Goal: Task Accomplishment & Management: Complete application form

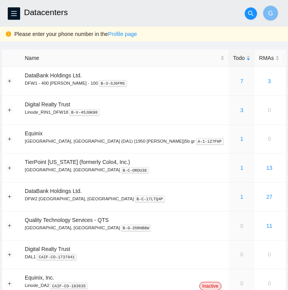
drag, startPoint x: 111, startPoint y: 13, endPoint x: 120, endPoint y: 7, distance: 10.9
click at [120, 7] on h2 "Datacenters" at bounding box center [119, 12] width 191 height 25
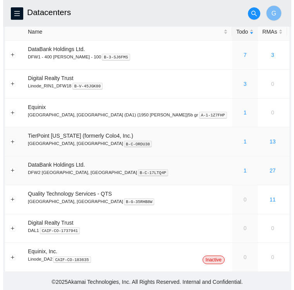
scroll to position [27, 0]
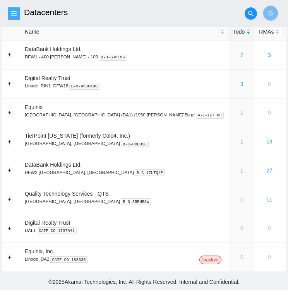
click at [17, 12] on span "menu" at bounding box center [14, 13] width 12 height 6
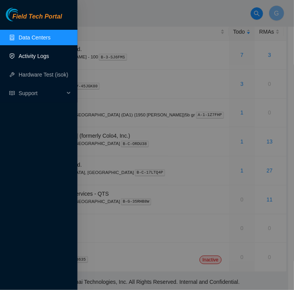
click at [36, 55] on link "Activity Logs" at bounding box center [34, 56] width 31 height 6
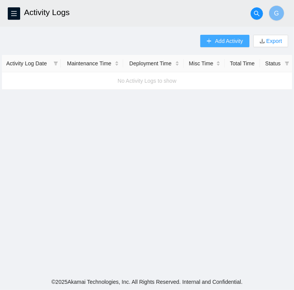
click at [226, 40] on span "Add Activity" at bounding box center [229, 41] width 28 height 9
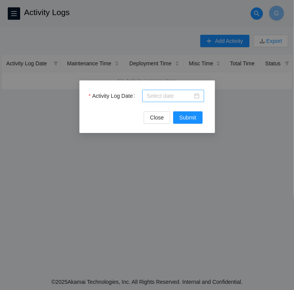
click at [200, 96] on div at bounding box center [173, 96] width 62 height 12
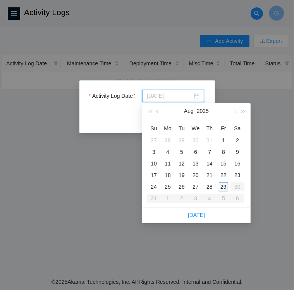
type input "2025-08-29"
click at [225, 188] on div "29" at bounding box center [223, 186] width 9 height 9
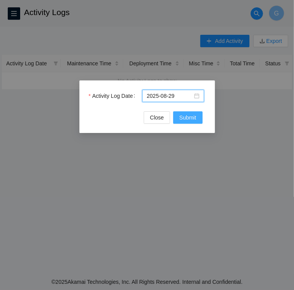
drag, startPoint x: 187, startPoint y: 113, endPoint x: 189, endPoint y: 107, distance: 6.2
click at [189, 107] on form "Activity Log Date 2025-08-29 Close Submit" at bounding box center [147, 107] width 117 height 34
click at [189, 114] on span "Submit" at bounding box center [187, 117] width 17 height 9
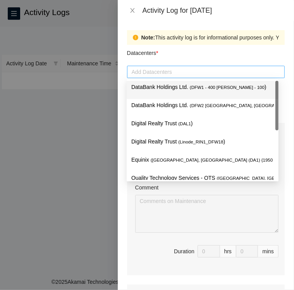
click at [178, 70] on div at bounding box center [206, 71] width 154 height 9
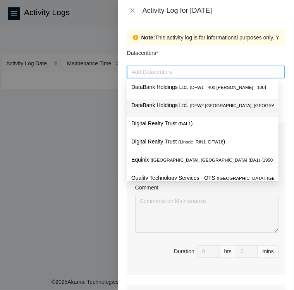
click at [171, 104] on p "DataBank Holdings Ltd. ( DFW2 Richardson, TX )" at bounding box center [202, 105] width 142 height 9
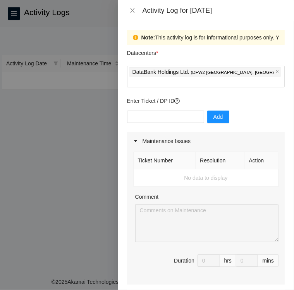
click at [181, 193] on div "Comment" at bounding box center [206, 199] width 143 height 12
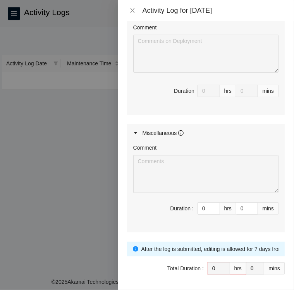
scroll to position [335, 0]
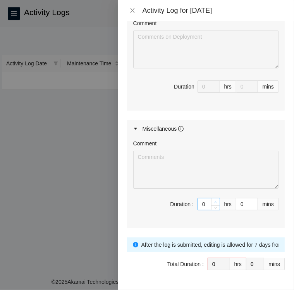
type input "1"
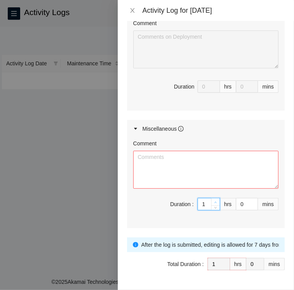
click at [214, 201] on icon "up" at bounding box center [215, 202] width 3 height 3
type input "2"
click at [214, 201] on icon "up" at bounding box center [215, 202] width 3 height 3
type input "3"
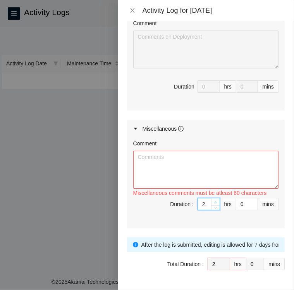
type input "3"
click at [214, 201] on icon "up" at bounding box center [215, 202] width 3 height 3
type input "4"
click at [214, 201] on icon "up" at bounding box center [215, 202] width 3 height 3
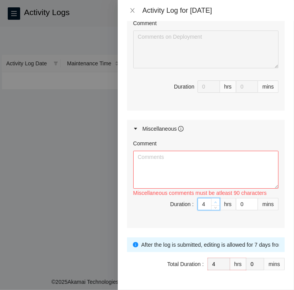
type input "5"
click at [214, 201] on icon "up" at bounding box center [215, 202] width 3 height 3
type input "6"
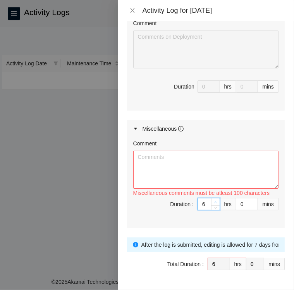
click at [214, 201] on icon "up" at bounding box center [215, 202] width 3 height 3
type input "7"
click at [214, 201] on icon "up" at bounding box center [215, 202] width 3 height 3
type input "8"
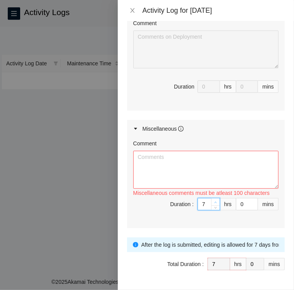
type input "8"
click at [214, 201] on icon "up" at bounding box center [215, 202] width 3 height 3
click at [133, 10] on icon "close" at bounding box center [132, 10] width 4 height 5
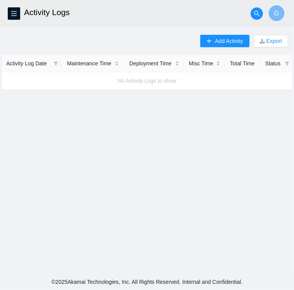
click at [275, 13] on span "G" at bounding box center [276, 14] width 5 height 10
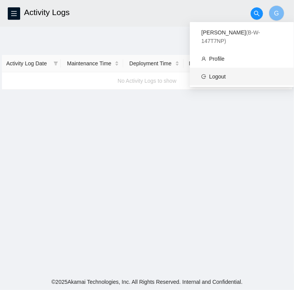
click at [221, 74] on link "Logout" at bounding box center [217, 77] width 17 height 6
